Goal: Information Seeking & Learning: Learn about a topic

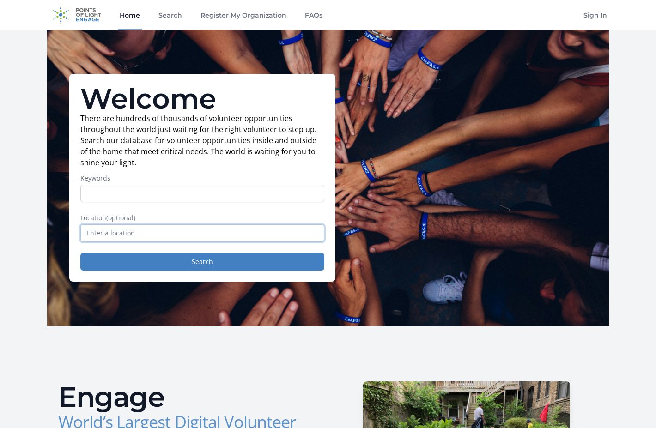
click at [121, 232] on input "text" at bounding box center [202, 234] width 244 height 18
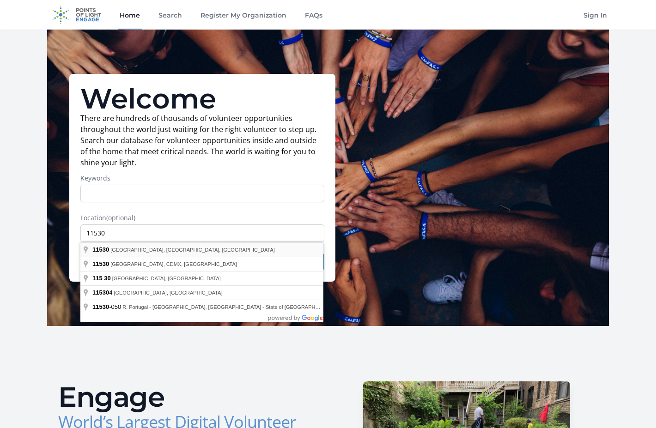
type input "[GEOGRAPHIC_DATA], [GEOGRAPHIC_DATA]"
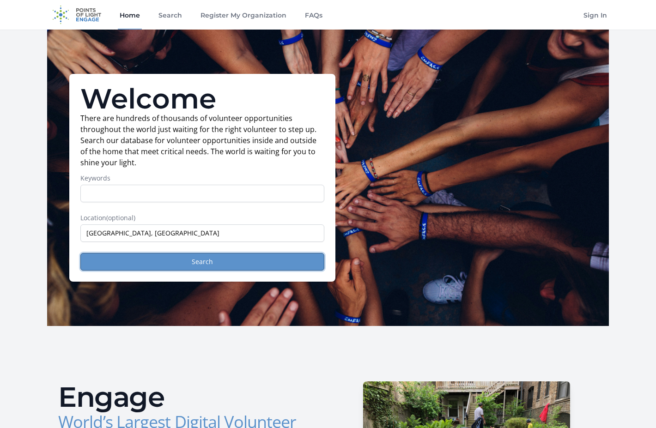
click at [175, 262] on button "Search" at bounding box center [202, 262] width 244 height 18
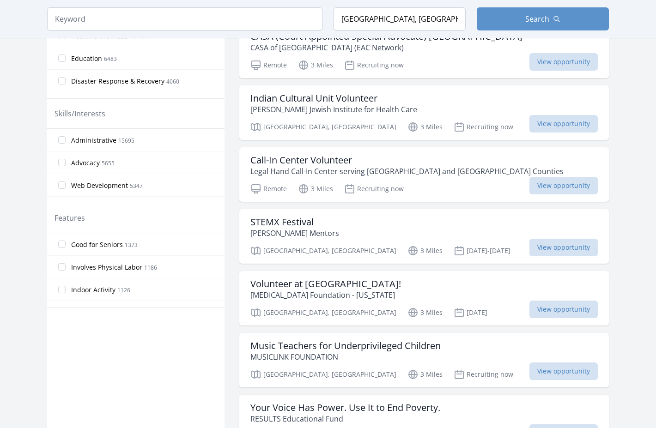
scroll to position [413, 0]
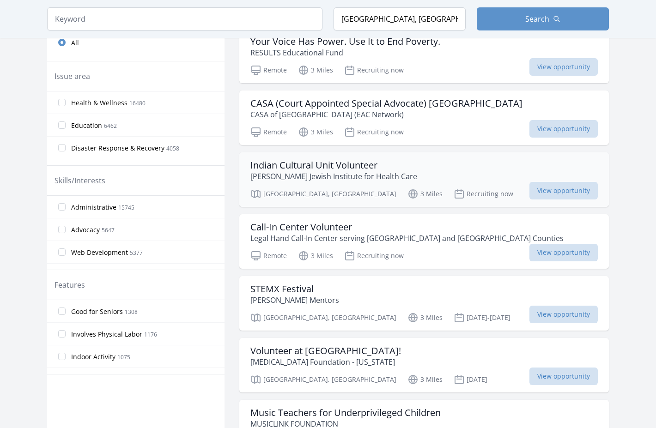
scroll to position [305, 0]
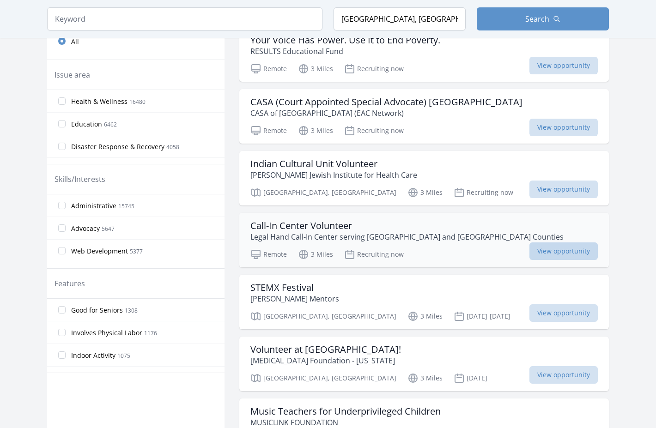
click at [559, 253] on span "View opportunity" at bounding box center [564, 252] width 68 height 18
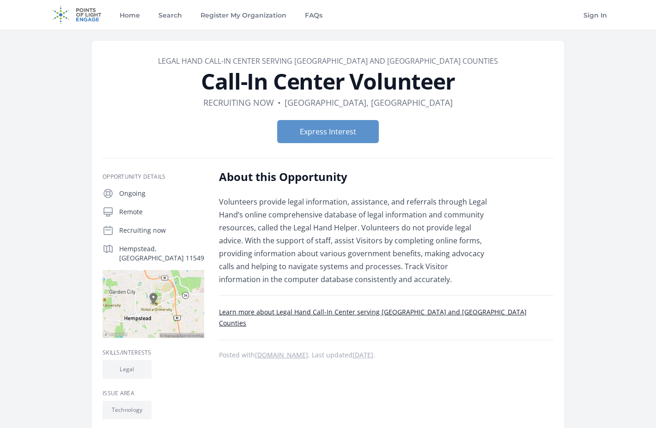
click at [285, 313] on link "Learn more about Legal Hand Call-In Center serving Nassau and Suffolk Counties" at bounding box center [373, 318] width 308 height 20
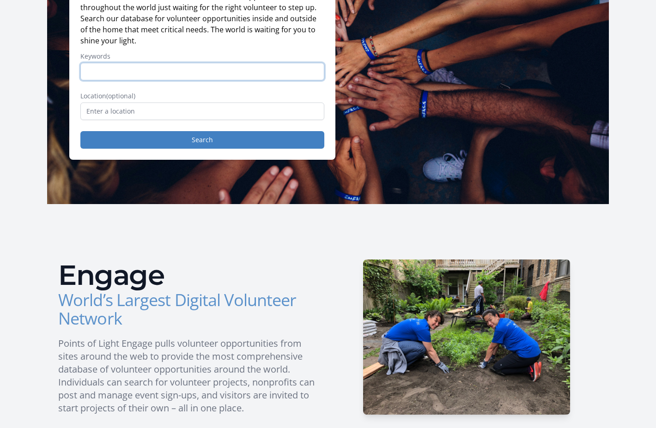
scroll to position [112, 0]
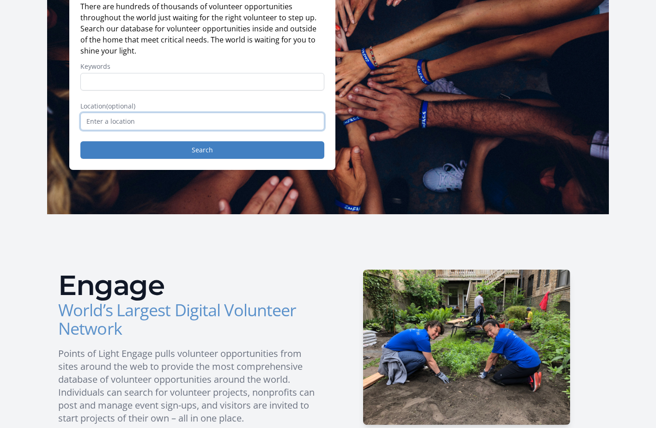
click at [130, 124] on input "text" at bounding box center [202, 122] width 244 height 18
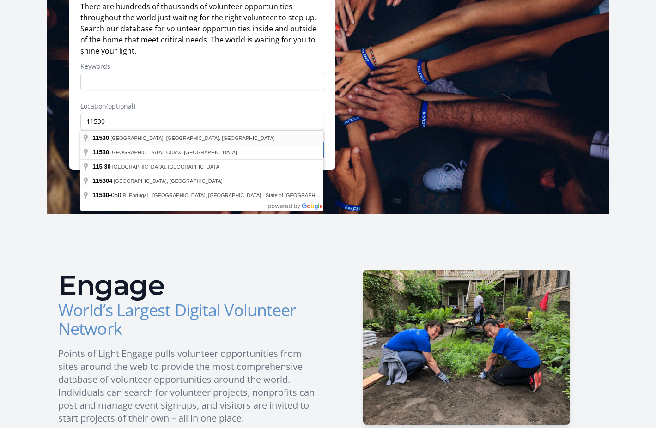
type input "[GEOGRAPHIC_DATA], [GEOGRAPHIC_DATA]"
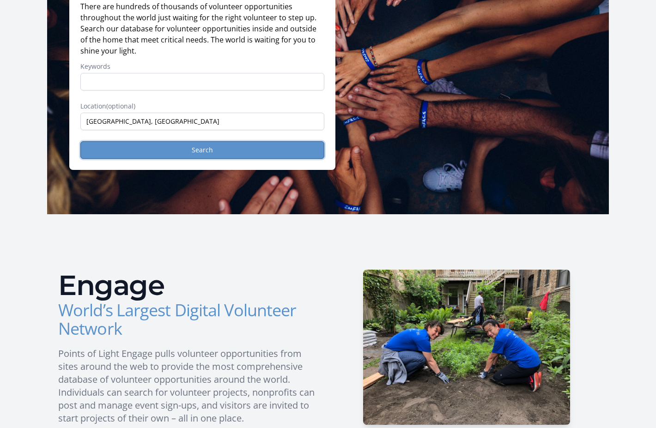
click at [135, 156] on button "Search" at bounding box center [202, 150] width 244 height 18
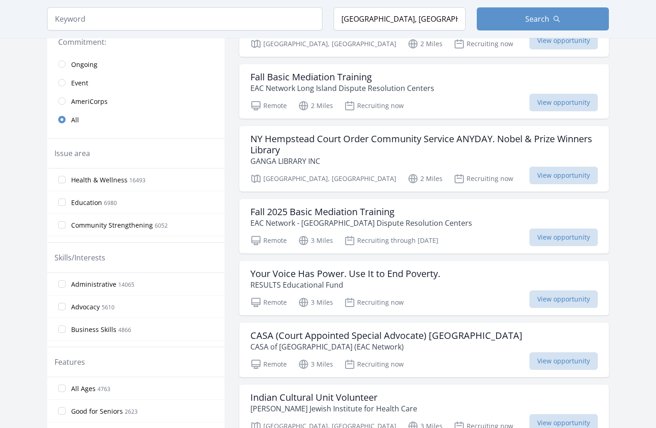
scroll to position [207, 0]
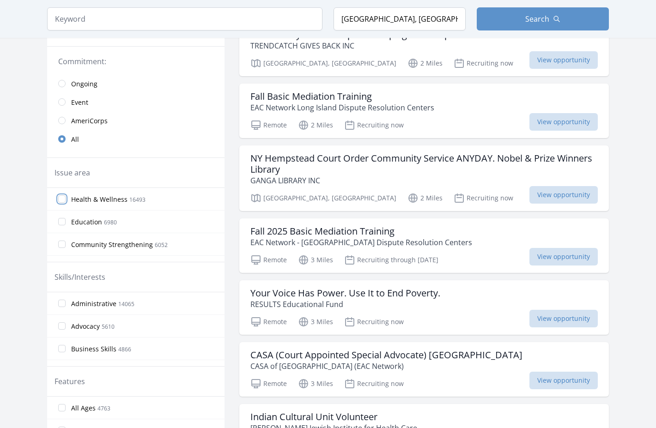
click at [62, 198] on input "Health & Wellness 16493" at bounding box center [61, 199] width 7 height 7
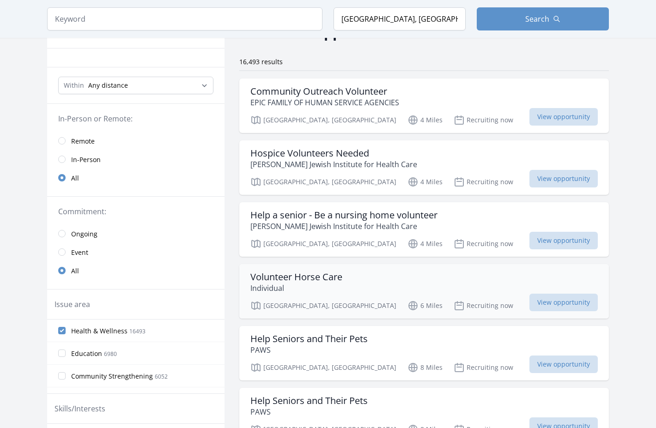
scroll to position [18, 0]
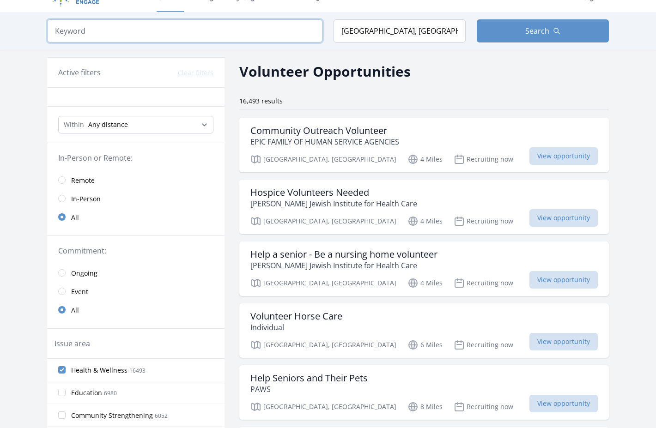
click at [125, 40] on input "search" at bounding box center [184, 30] width 275 height 23
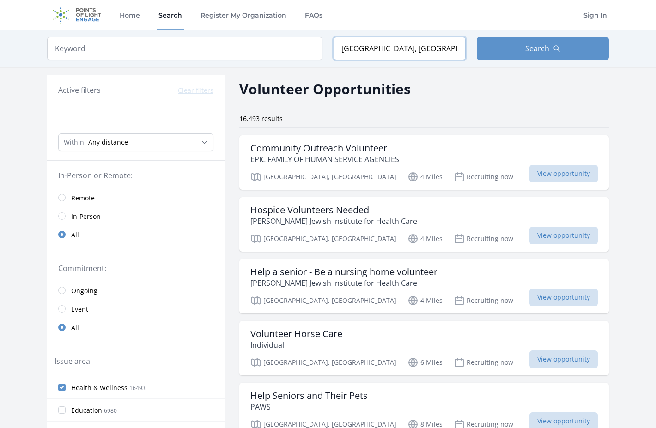
click at [382, 50] on input "[GEOGRAPHIC_DATA], [GEOGRAPHIC_DATA]" at bounding box center [400, 48] width 132 height 23
drag, startPoint x: 462, startPoint y: 47, endPoint x: 342, endPoint y: 47, distance: 120.2
click at [342, 47] on input "[GEOGRAPHIC_DATA], [GEOGRAPHIC_DATA]" at bounding box center [400, 48] width 132 height 23
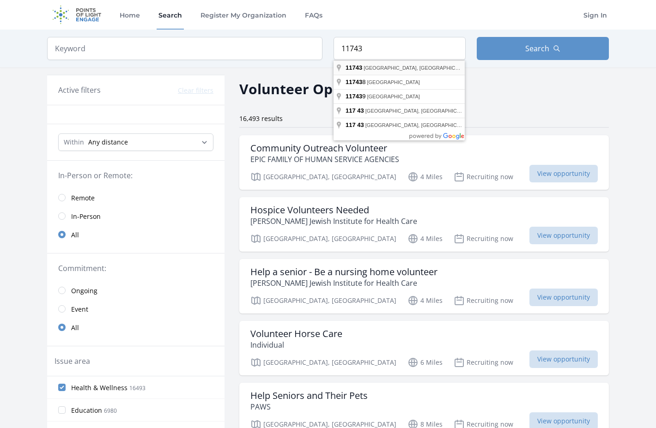
type input "Huntington, NY 11743, USA"
